Goal: Find specific page/section: Find specific page/section

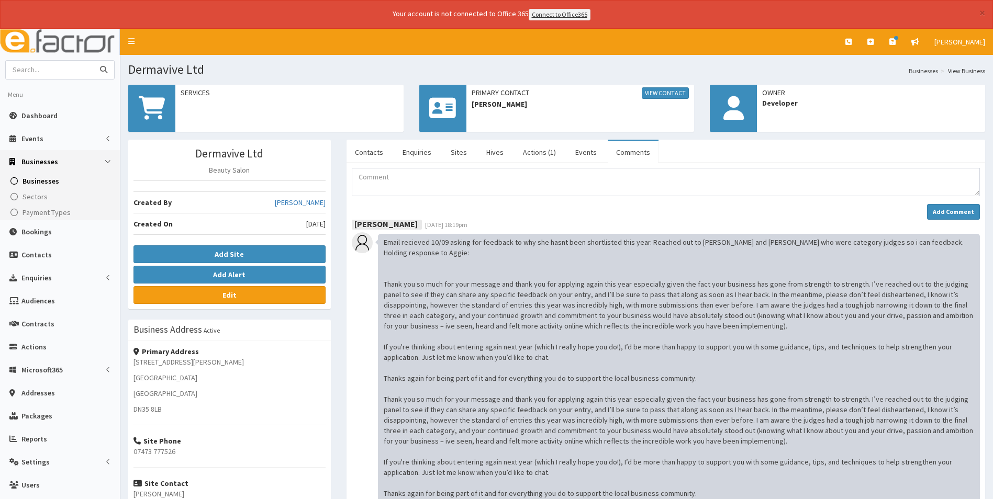
click at [67, 72] on input "text" at bounding box center [50, 70] width 88 height 18
type input "fortis"
click at [93, 61] on button "submit" at bounding box center [103, 70] width 21 height 18
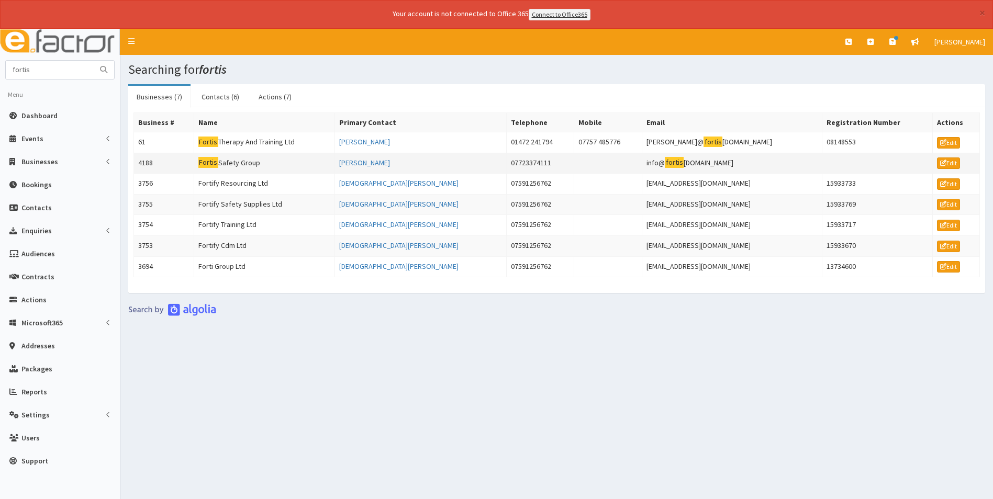
click at [246, 163] on td "Fortis Safety Group" at bounding box center [264, 163] width 141 height 21
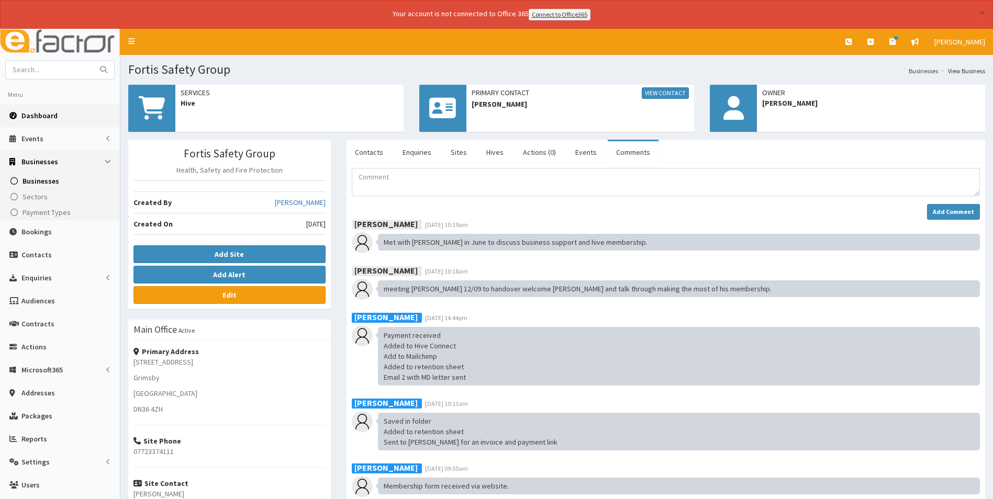
drag, startPoint x: 42, startPoint y: 119, endPoint x: 44, endPoint y: 111, distance: 7.6
click at [42, 119] on span "Dashboard" at bounding box center [39, 115] width 36 height 9
